Goal: Find specific page/section: Find specific page/section

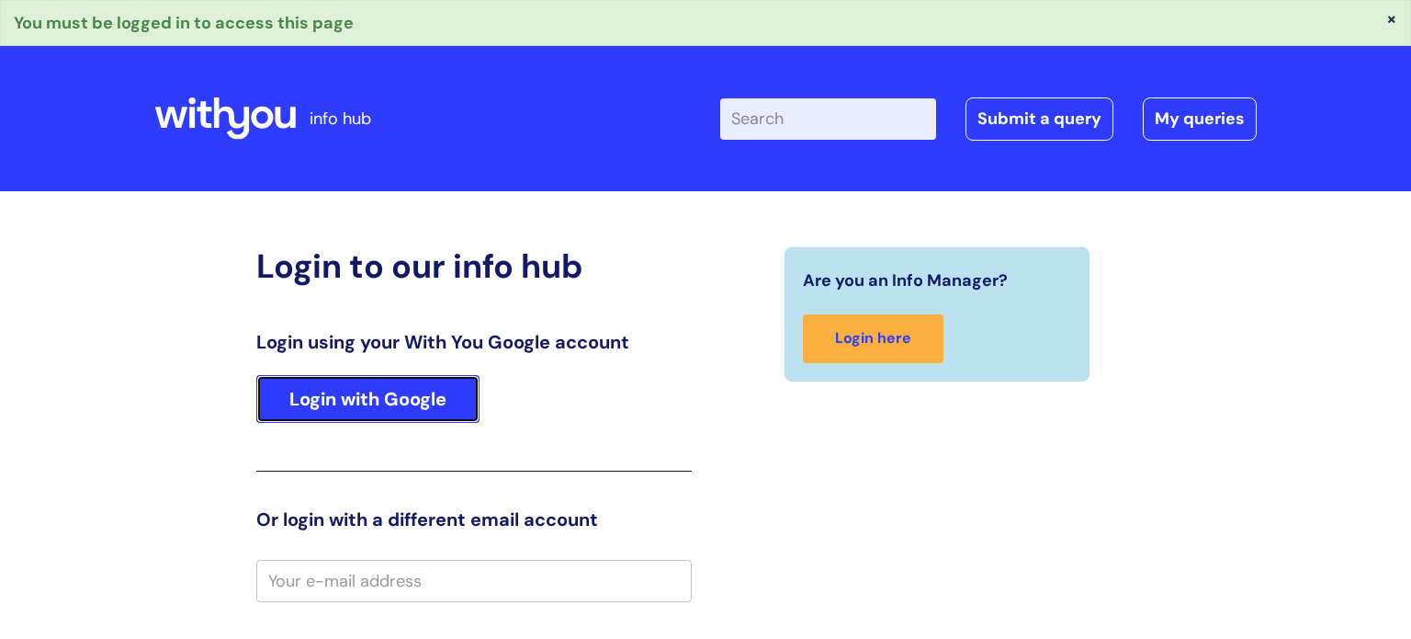
click at [424, 403] on link "Login with Google" at bounding box center [367, 399] width 223 height 48
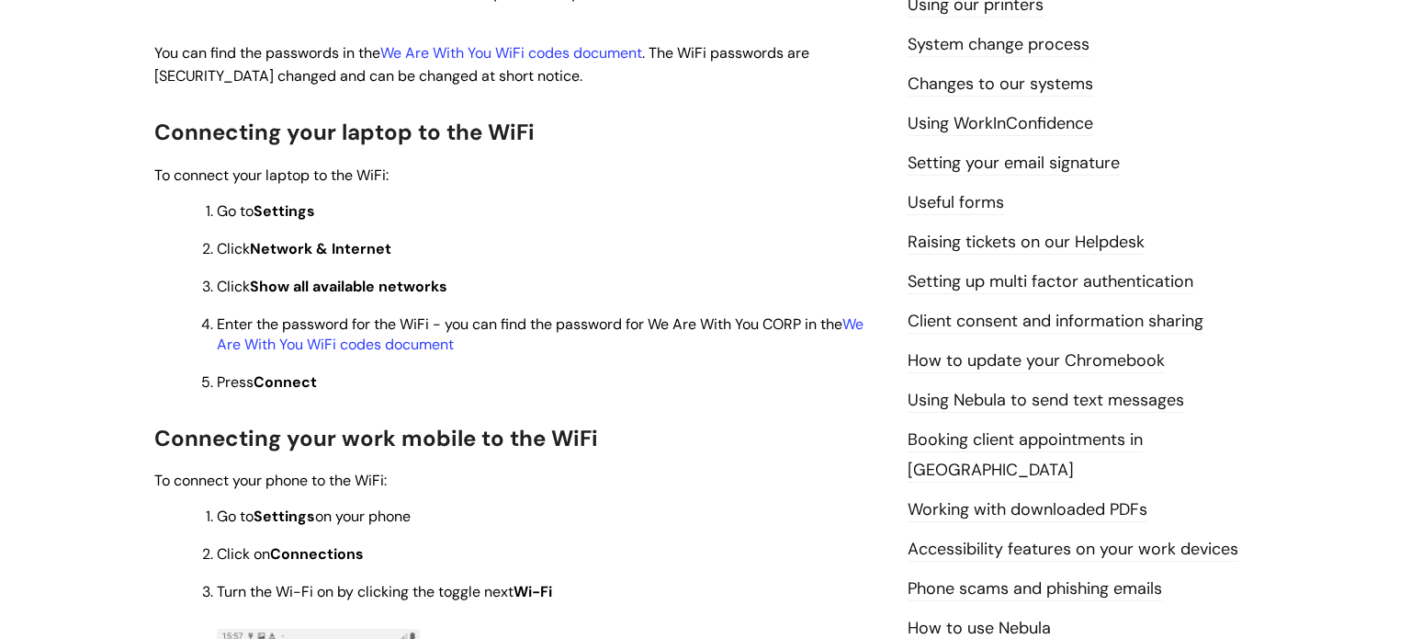
scroll to position [683, 0]
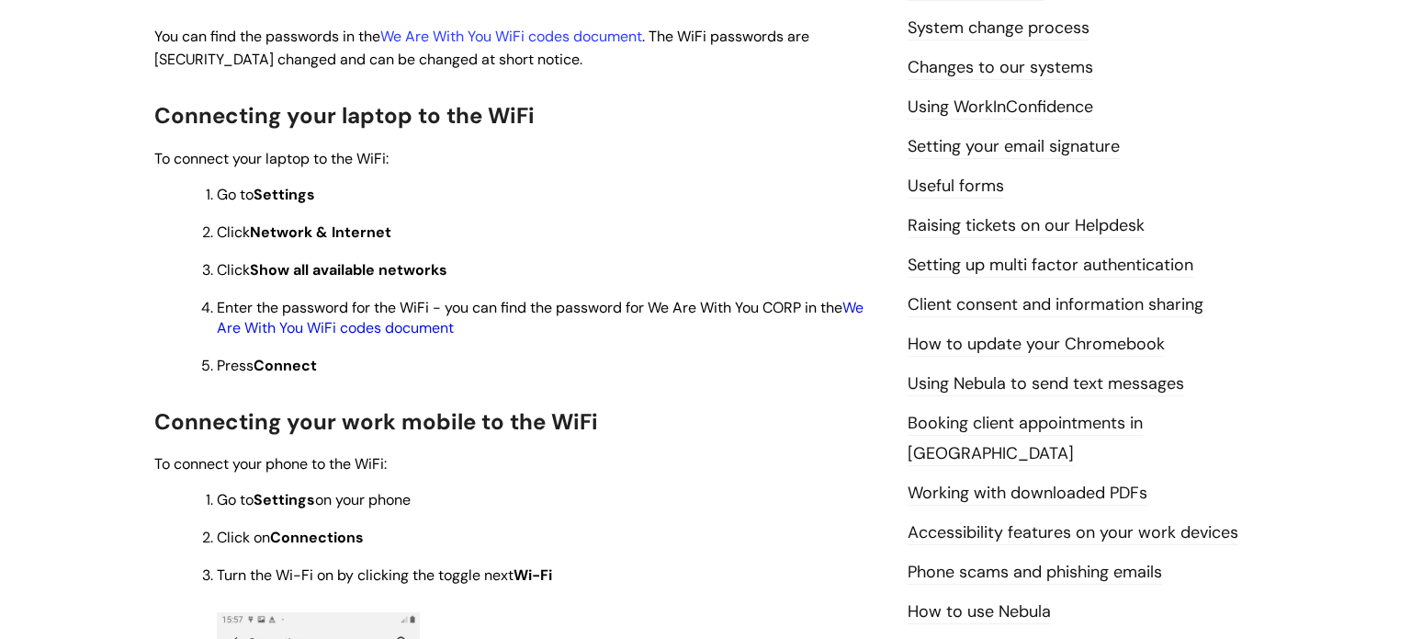
click at [431, 337] on link "We Are With You WiFi codes document" at bounding box center [540, 318] width 647 height 40
